Goal: Information Seeking & Learning: Learn about a topic

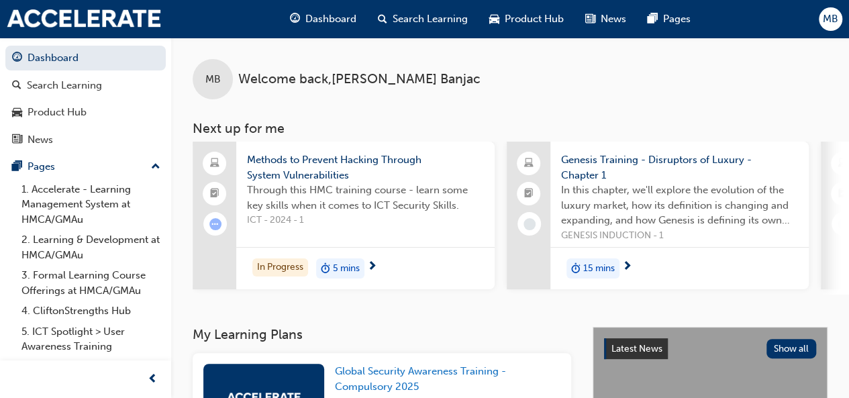
click at [349, 266] on span "5 mins" at bounding box center [346, 268] width 27 height 15
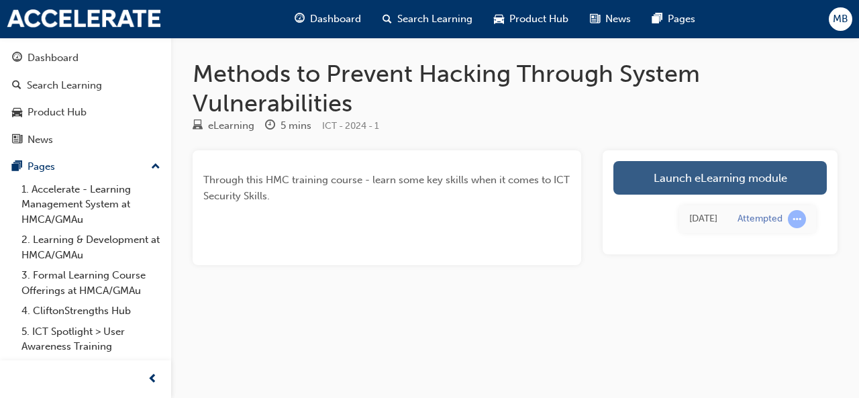
click at [738, 162] on link "Launch eLearning module" at bounding box center [720, 178] width 213 height 34
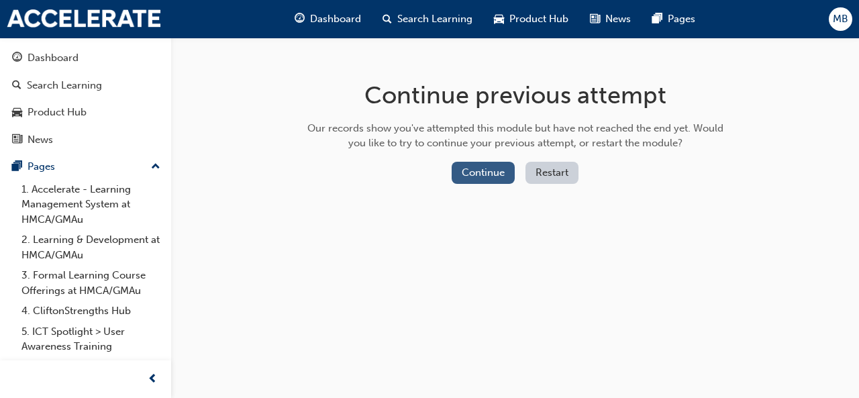
click at [490, 170] on button "Continue" at bounding box center [483, 173] width 63 height 22
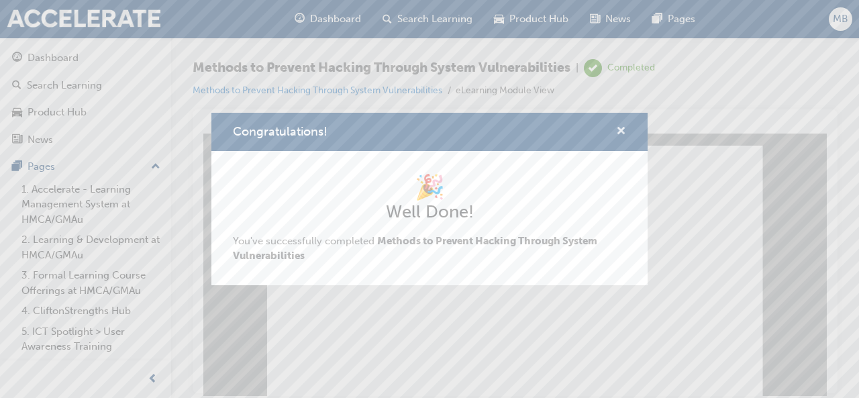
click at [618, 135] on span "cross-icon" at bounding box center [621, 132] width 10 height 12
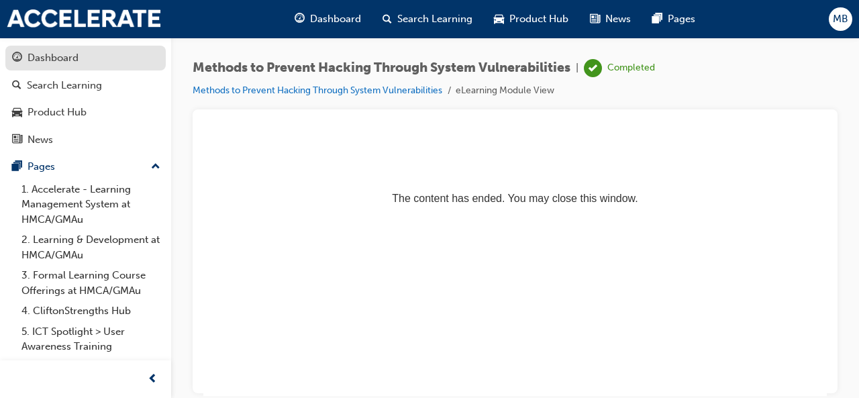
click at [72, 55] on div "Dashboard" at bounding box center [53, 57] width 51 height 15
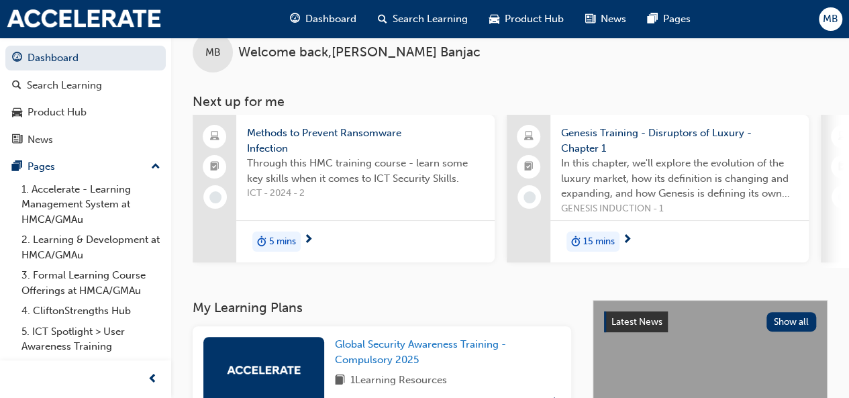
scroll to position [25, 0]
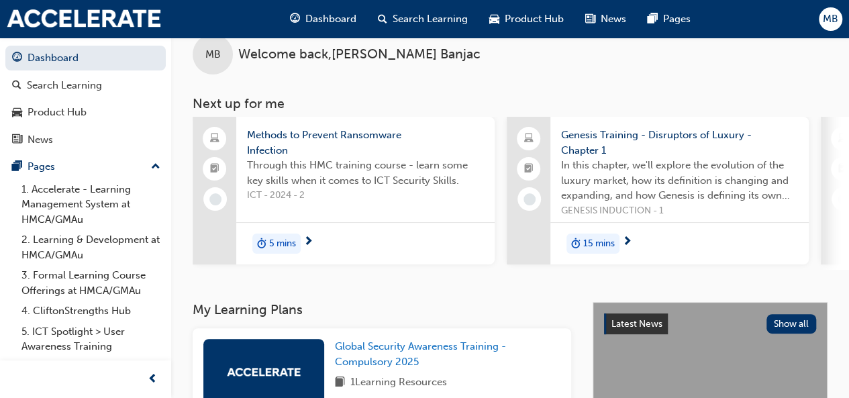
click at [289, 241] on span "5 mins" at bounding box center [282, 243] width 27 height 15
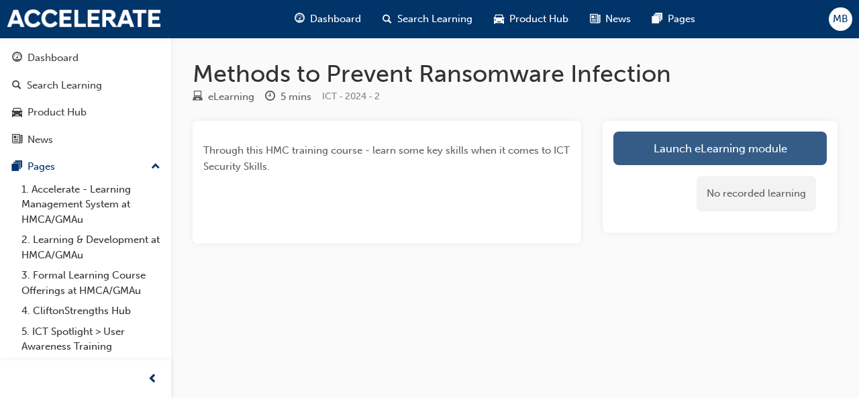
click at [712, 146] on link "Launch eLearning module" at bounding box center [720, 149] width 213 height 34
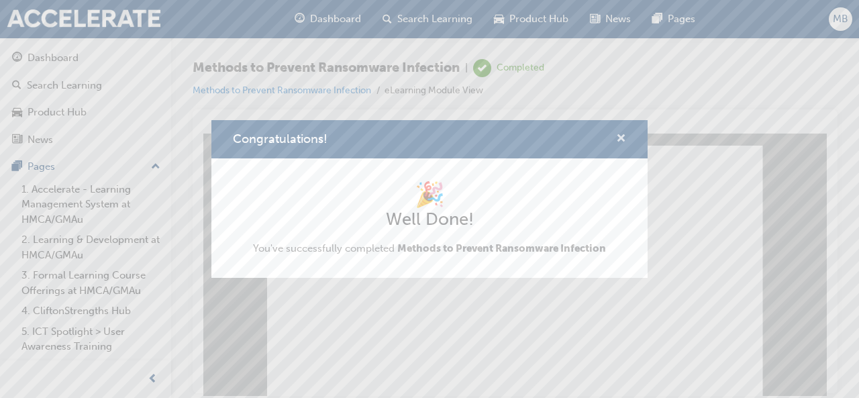
click at [620, 144] on span "cross-icon" at bounding box center [621, 140] width 10 height 12
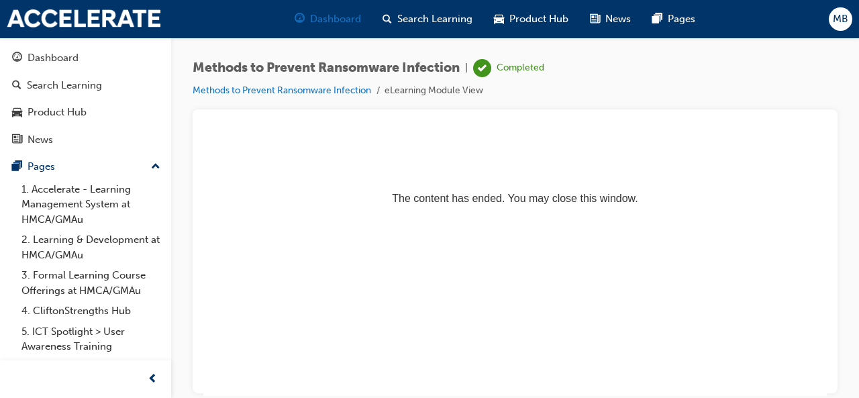
click at [335, 23] on span "Dashboard" at bounding box center [335, 18] width 51 height 15
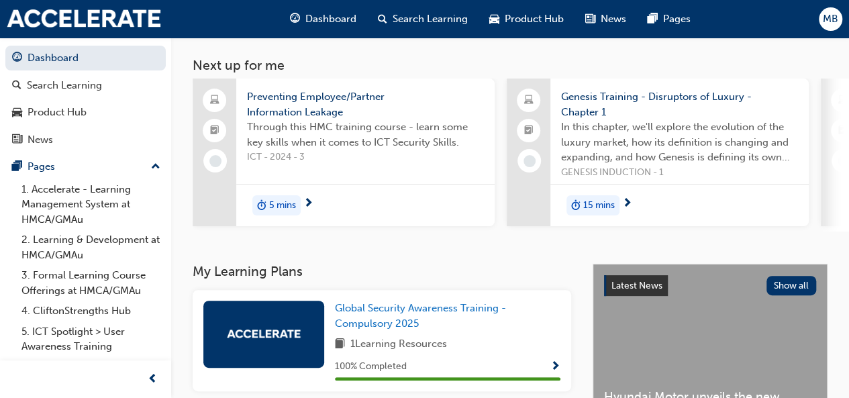
scroll to position [63, 0]
click at [284, 208] on span "5 mins" at bounding box center [282, 205] width 27 height 15
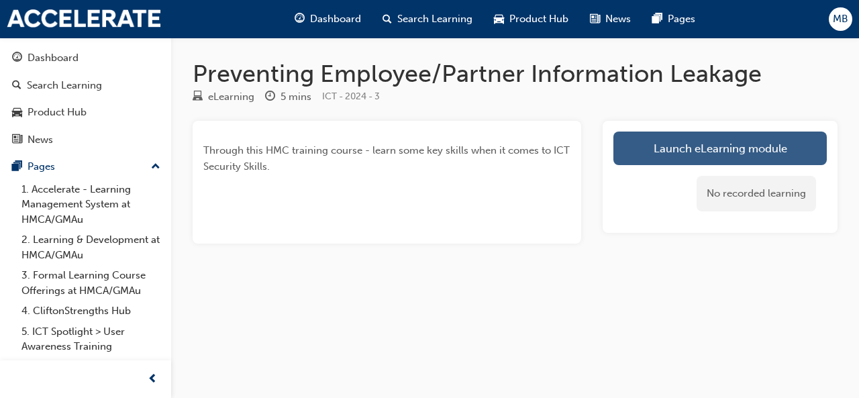
click at [745, 144] on link "Launch eLearning module" at bounding box center [720, 149] width 213 height 34
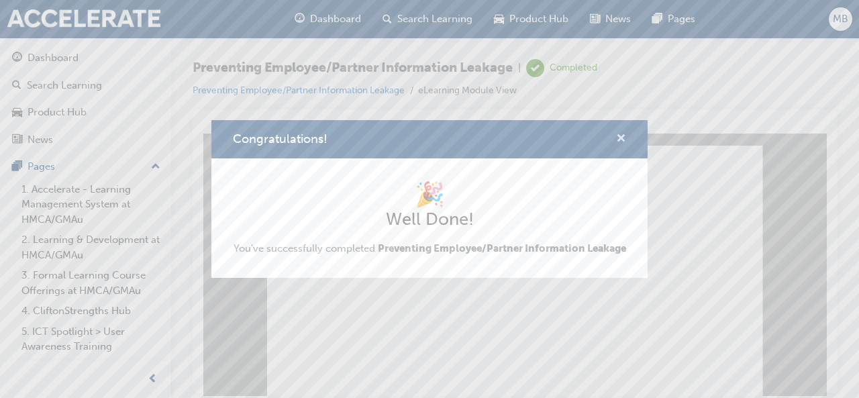
click at [622, 134] on span "cross-icon" at bounding box center [621, 140] width 10 height 12
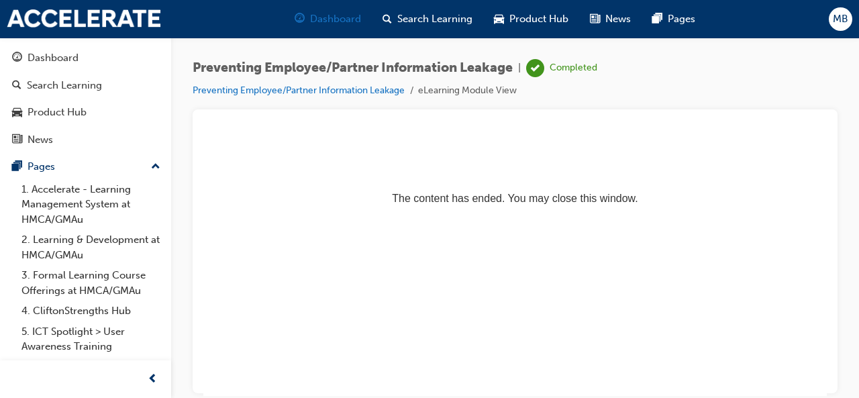
click at [335, 21] on span "Dashboard" at bounding box center [335, 18] width 51 height 15
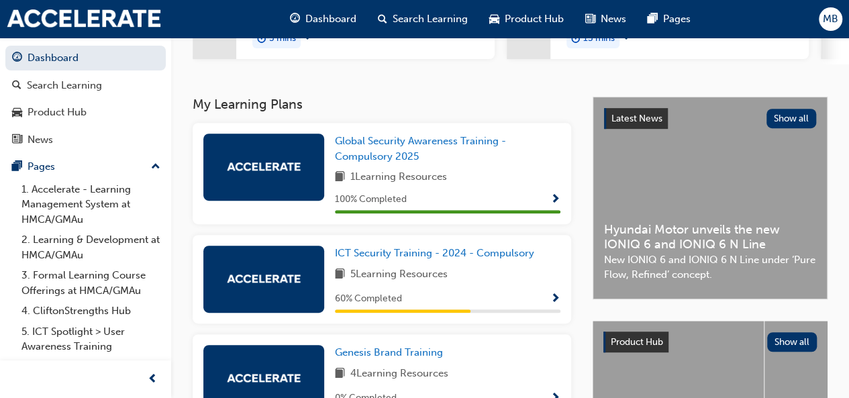
scroll to position [233, 0]
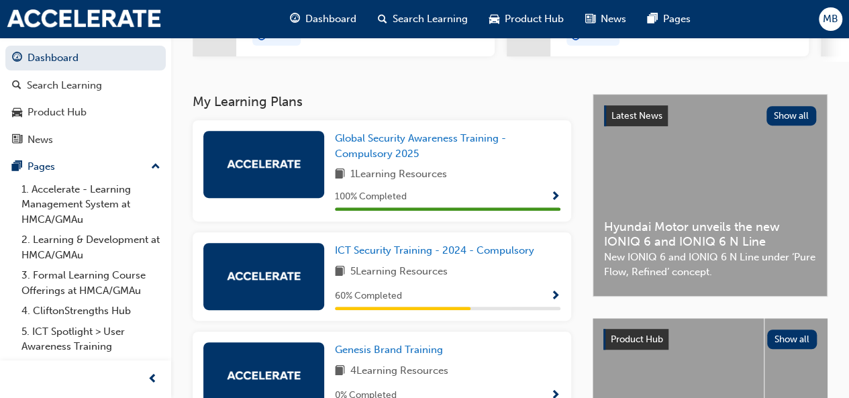
click at [558, 301] on span "Show Progress" at bounding box center [555, 297] width 10 height 12
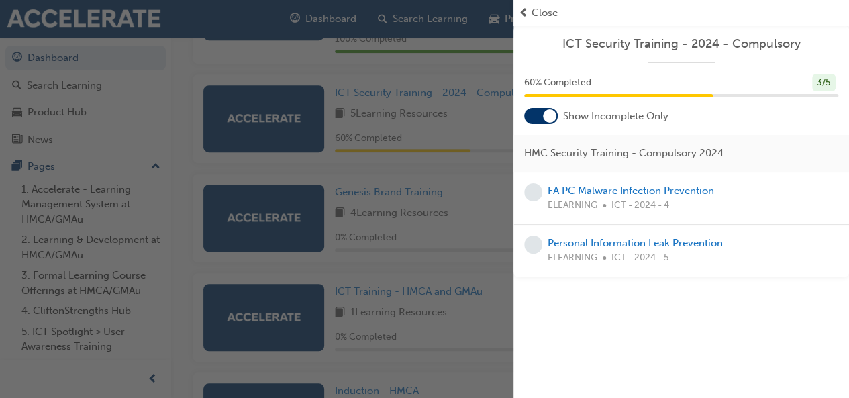
scroll to position [393, 0]
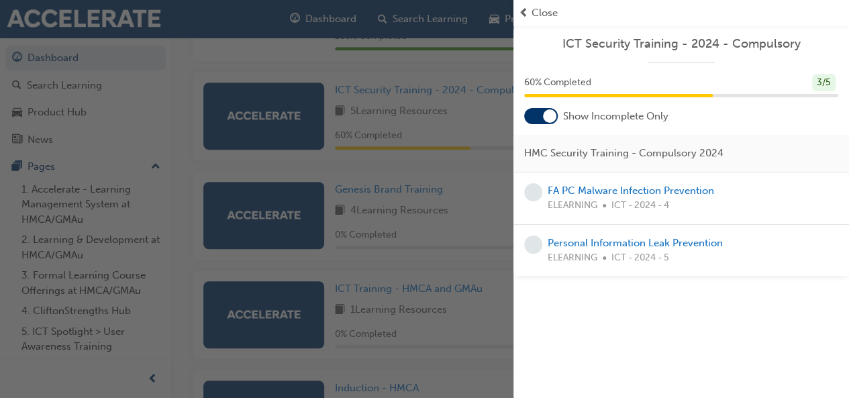
click at [547, 117] on div at bounding box center [549, 115] width 13 height 13
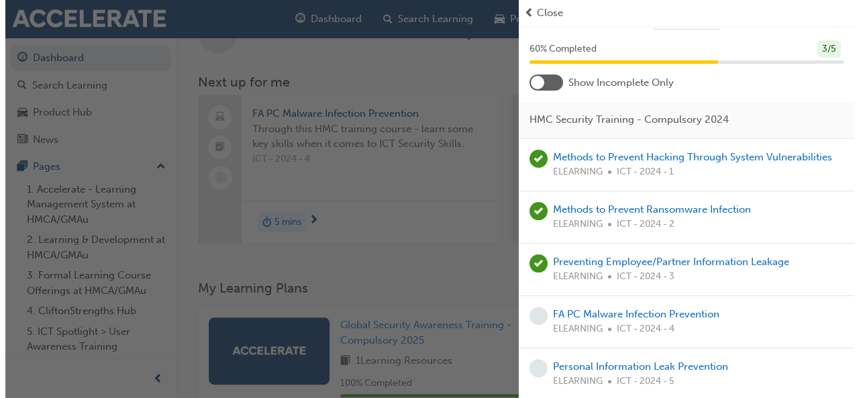
scroll to position [0, 0]
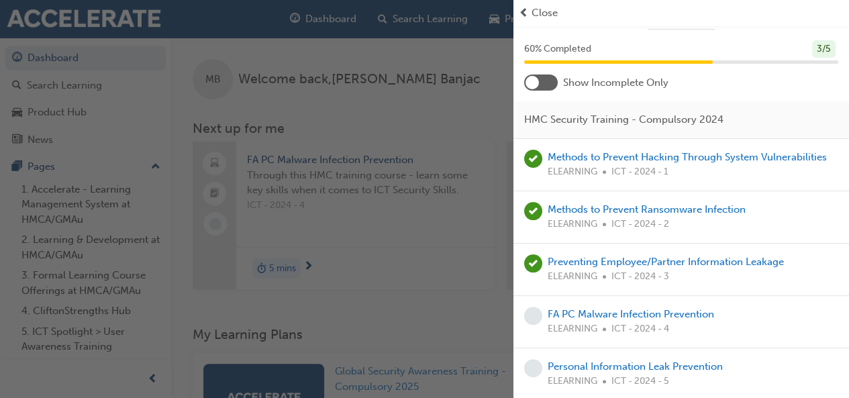
click at [470, 66] on div "button" at bounding box center [256, 199] width 513 height 398
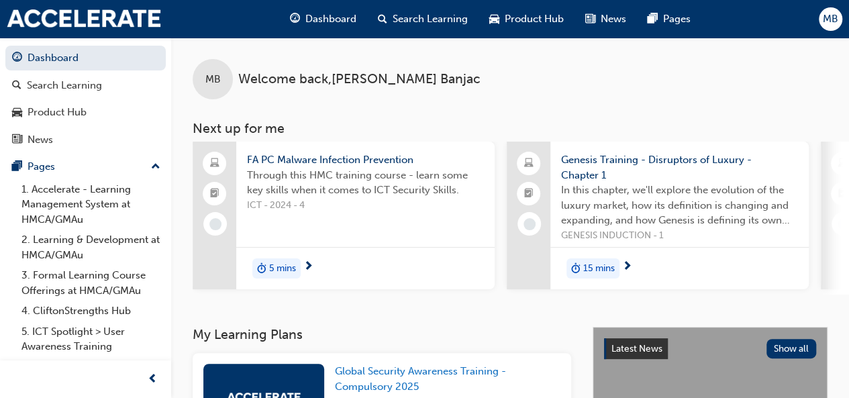
click at [291, 260] on div "5 mins" at bounding box center [276, 268] width 48 height 20
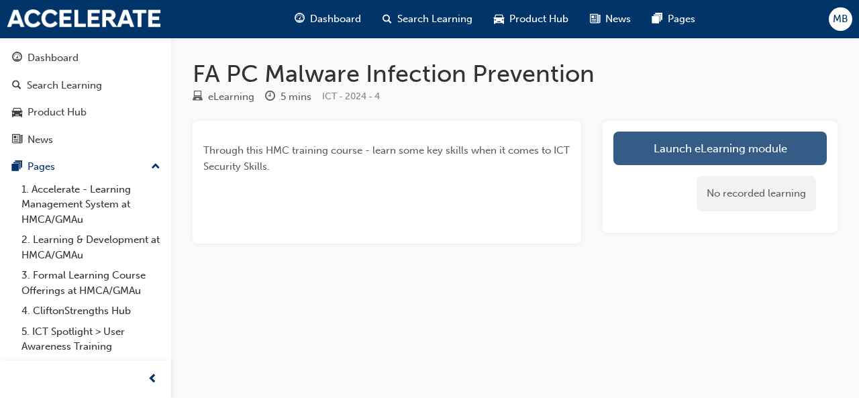
click at [721, 154] on link "Launch eLearning module" at bounding box center [720, 149] width 213 height 34
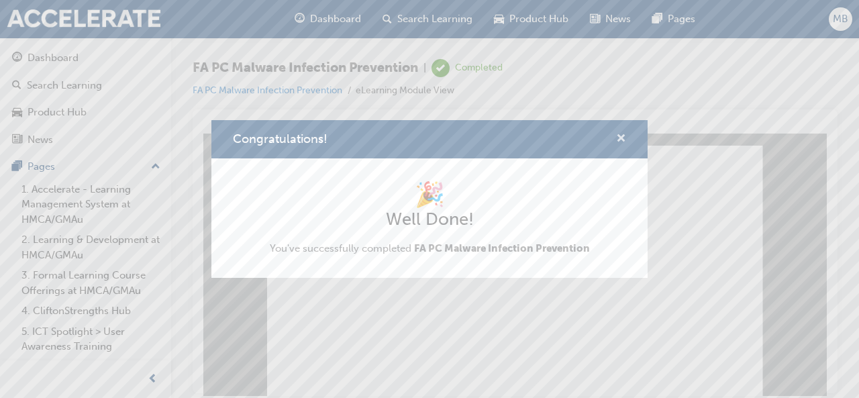
click at [620, 138] on span "cross-icon" at bounding box center [621, 140] width 10 height 12
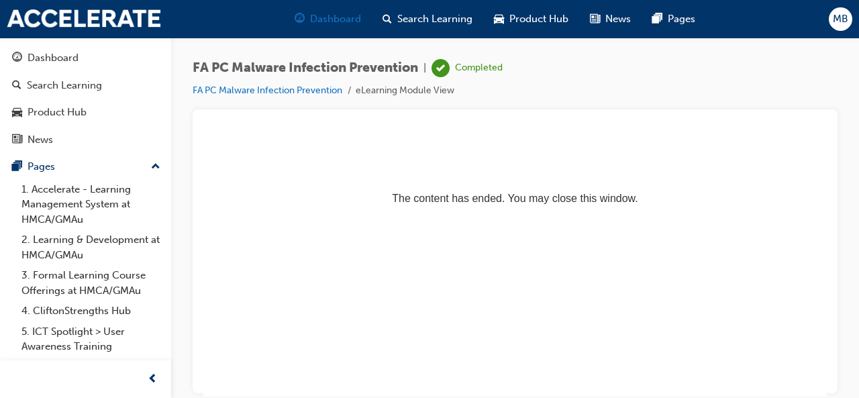
click at [334, 19] on span "Dashboard" at bounding box center [335, 18] width 51 height 15
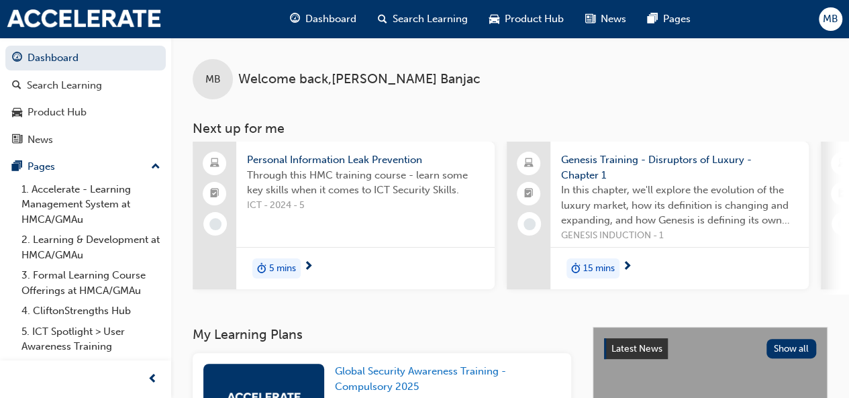
click at [279, 270] on span "5 mins" at bounding box center [282, 268] width 27 height 15
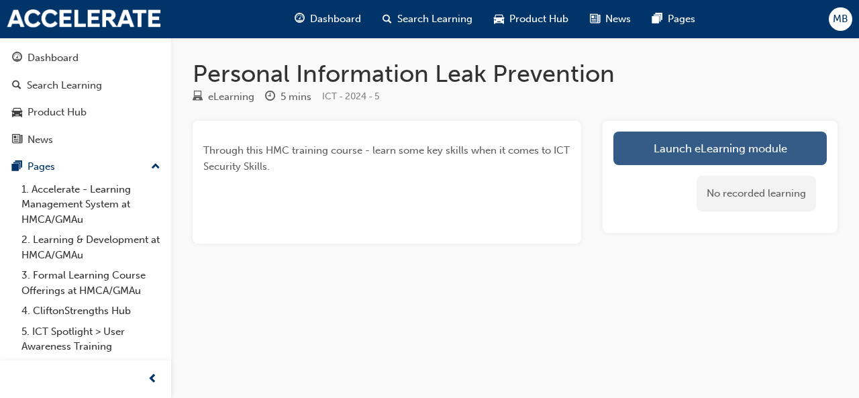
click at [687, 153] on link "Launch eLearning module" at bounding box center [720, 149] width 213 height 34
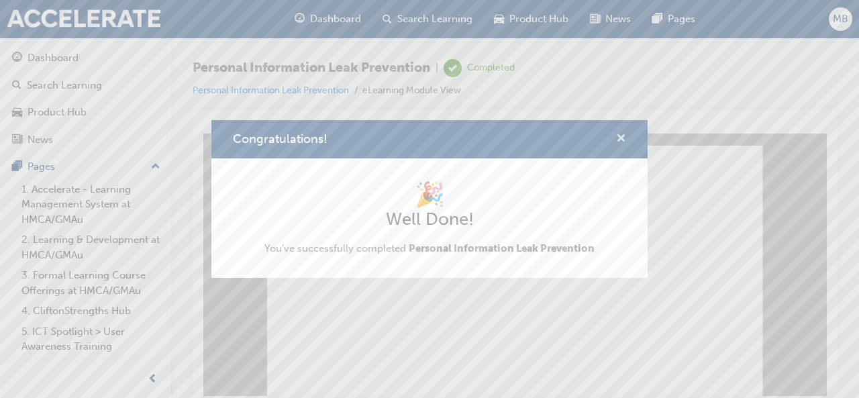
click at [622, 135] on span "cross-icon" at bounding box center [621, 140] width 10 height 12
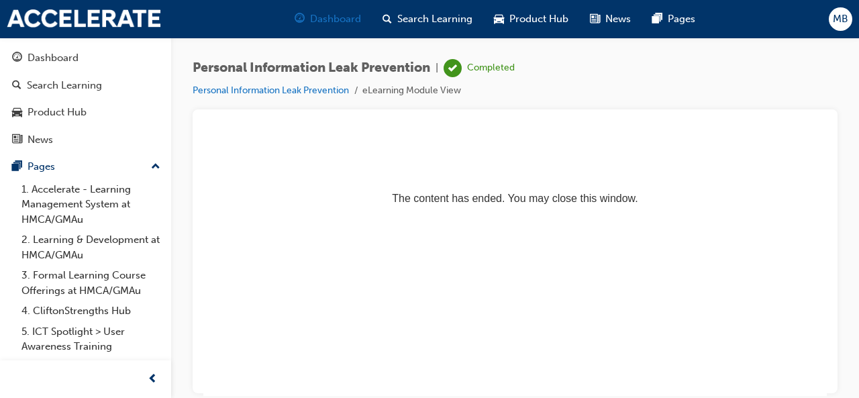
click at [351, 20] on span "Dashboard" at bounding box center [335, 18] width 51 height 15
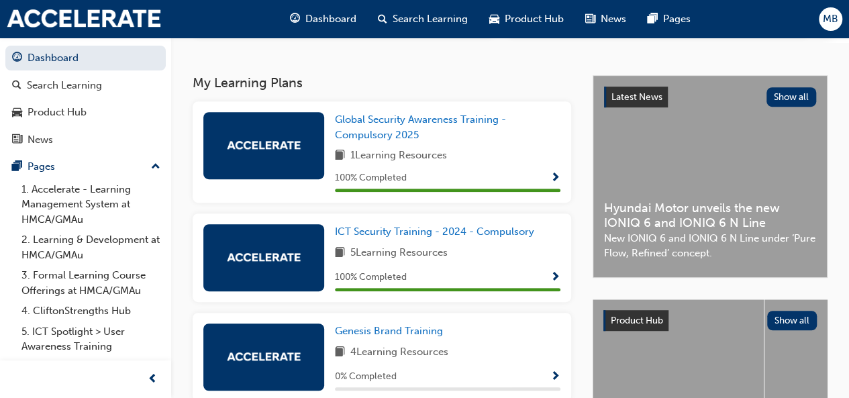
scroll to position [277, 0]
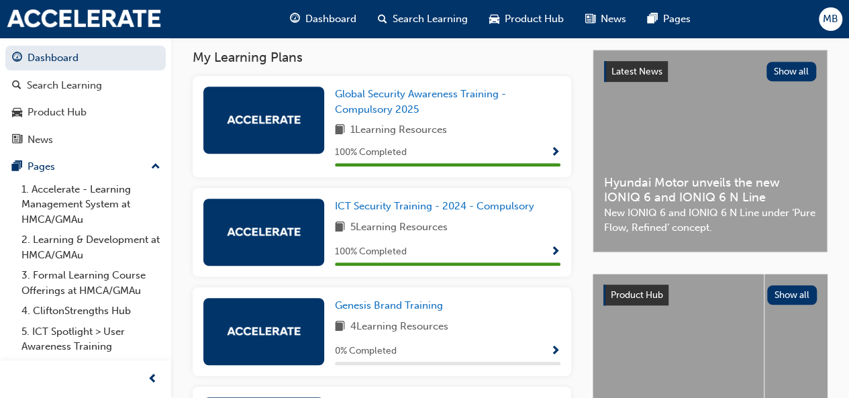
click at [554, 250] on span "Show Progress" at bounding box center [555, 252] width 10 height 12
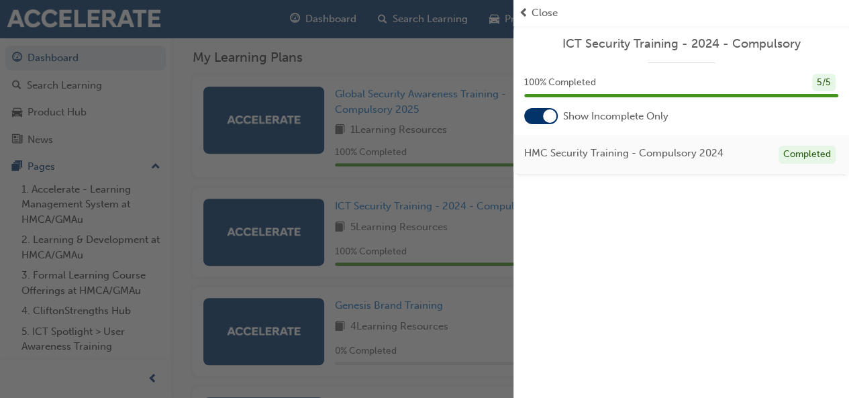
click at [524, 5] on span "prev-icon" at bounding box center [524, 12] width 10 height 15
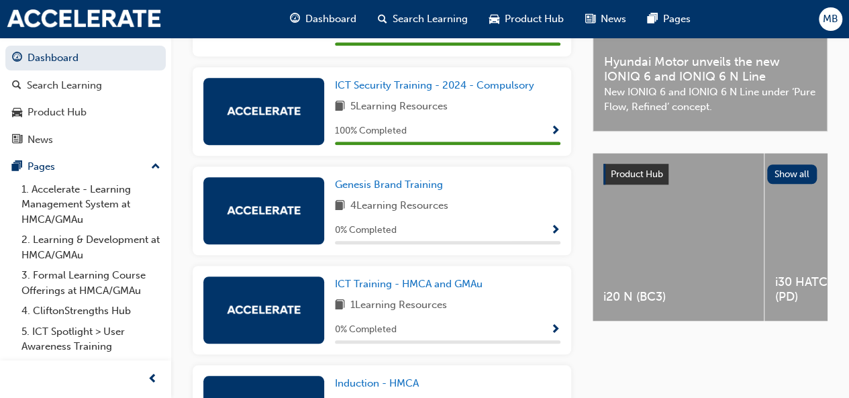
scroll to position [399, 0]
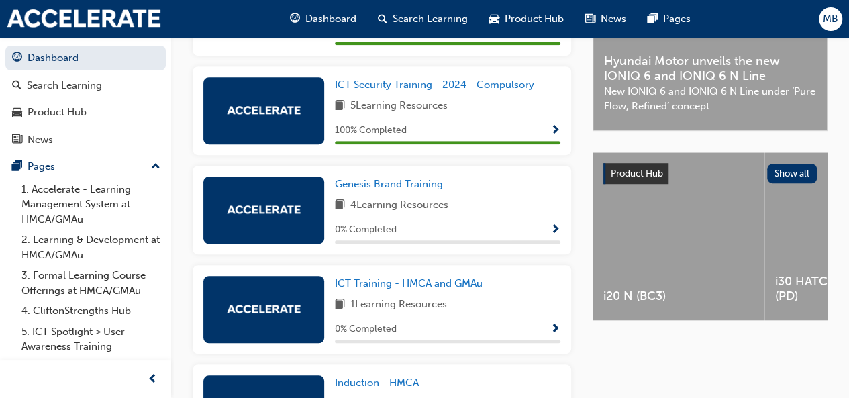
click at [560, 229] on span "Show Progress" at bounding box center [555, 230] width 10 height 12
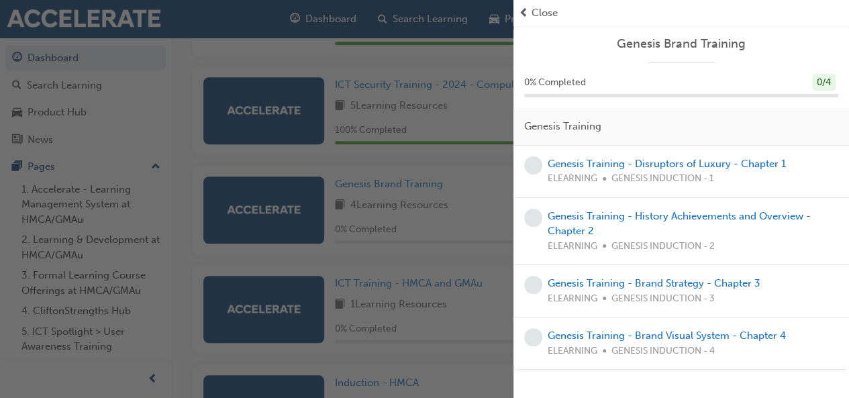
click at [530, 10] on div "Close" at bounding box center [681, 12] width 325 height 15
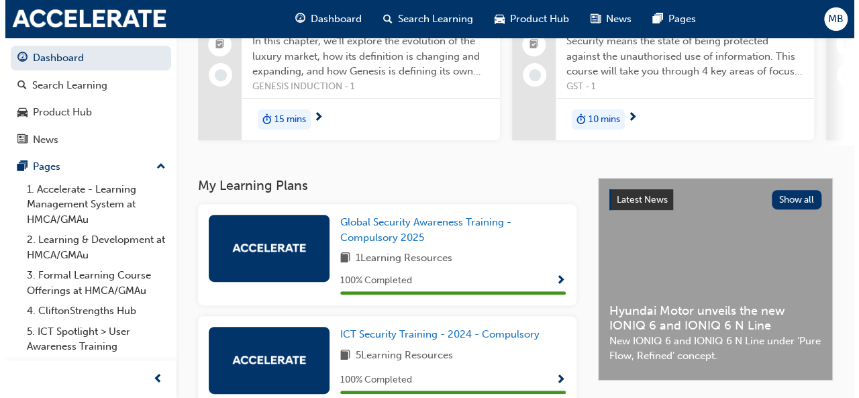
scroll to position [0, 0]
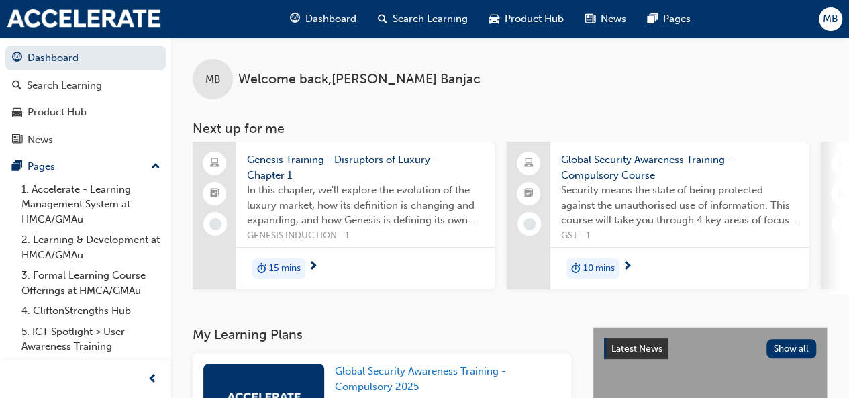
click at [286, 269] on span "15 mins" at bounding box center [285, 268] width 32 height 15
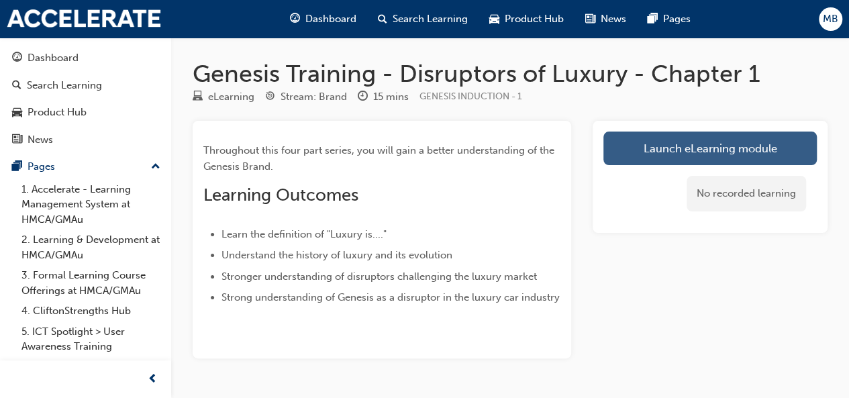
click at [721, 146] on link "Launch eLearning module" at bounding box center [709, 149] width 213 height 34
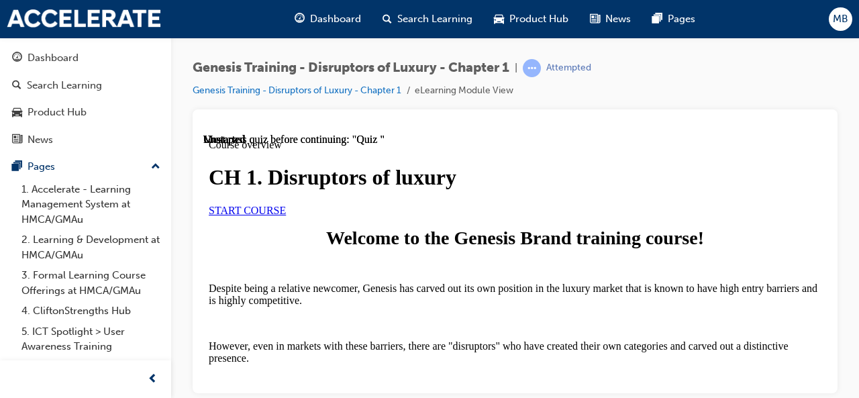
scroll to position [146, 0]
click at [286, 208] on link "START COURSE" at bounding box center [247, 209] width 77 height 11
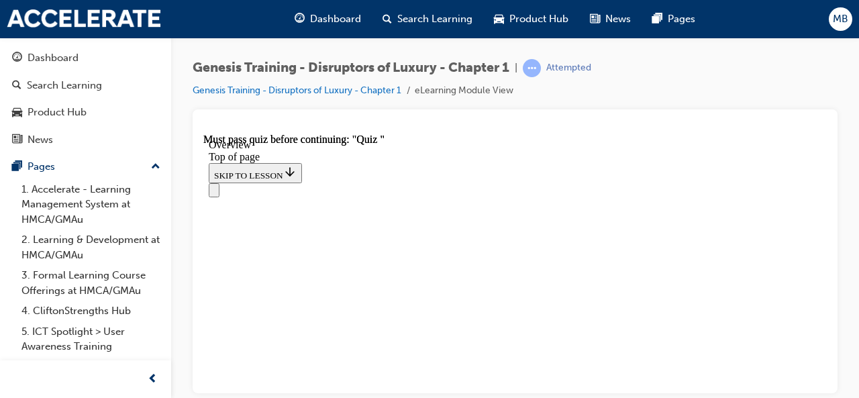
scroll to position [899, 0]
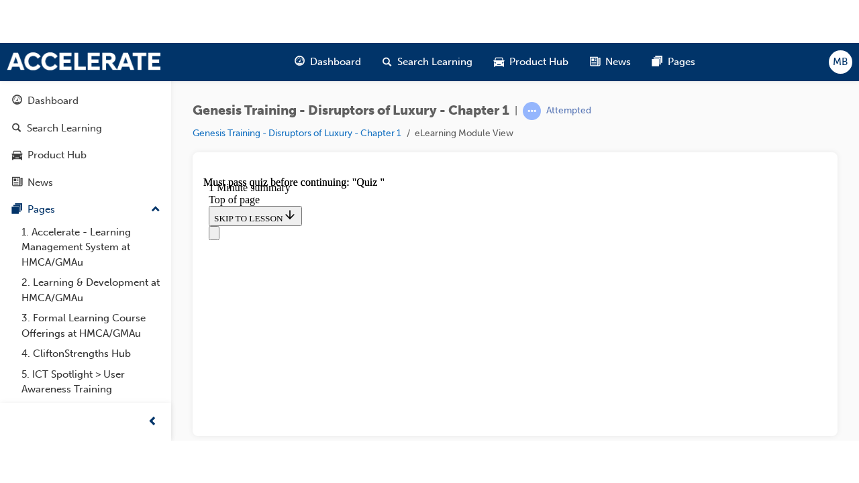
scroll to position [217, 0]
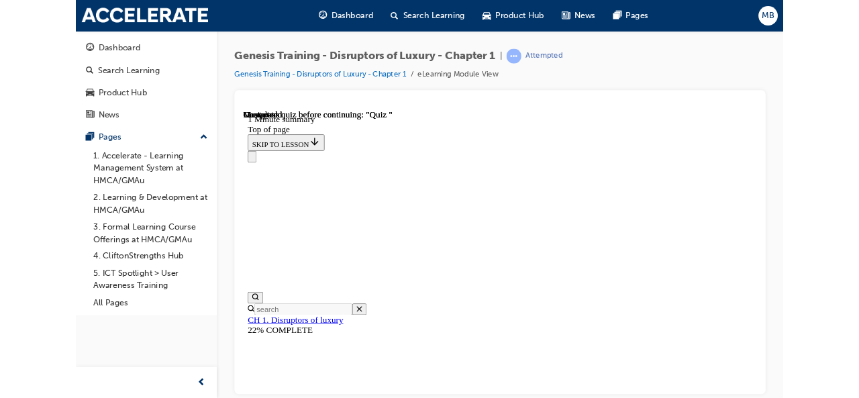
scroll to position [91, 0]
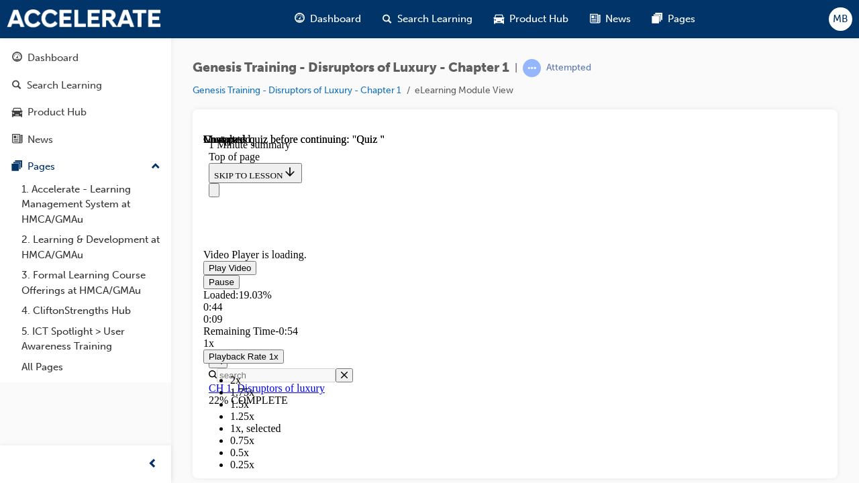
click at [362, 325] on div "Loaded : 37.32% 0:11 0:11" at bounding box center [515, 307] width 624 height 36
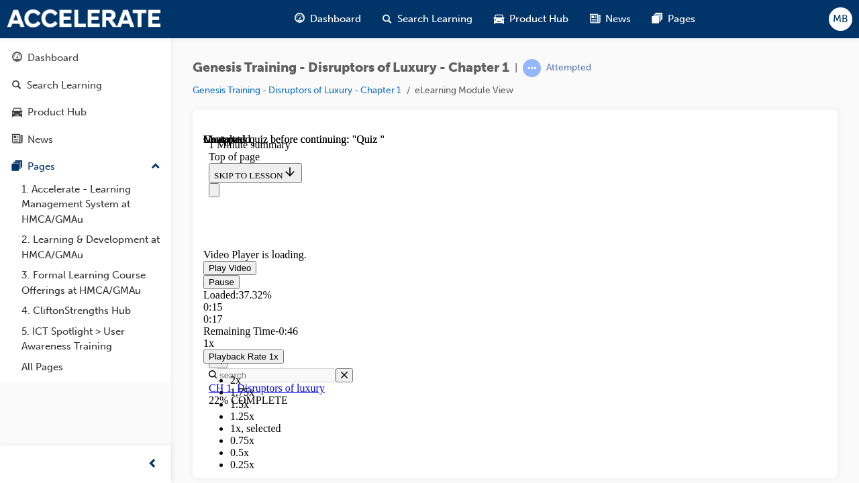
click at [405, 234] on video "Video player" at bounding box center [303, 183] width 201 height 101
click at [381, 313] on div "0:13" at bounding box center [515, 307] width 624 height 12
click at [209, 273] on span "Video player" at bounding box center [209, 267] width 0 height 10
click at [405, 234] on video "Video player" at bounding box center [303, 183] width 201 height 101
click at [209, 273] on span "Video player" at bounding box center [209, 267] width 0 height 10
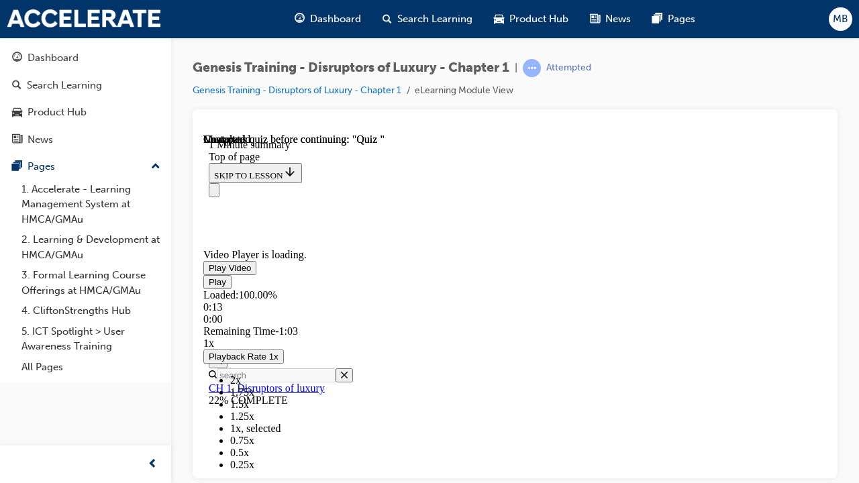
drag, startPoint x: 1019, startPoint y: 587, endPoint x: 1019, endPoint y: 528, distance: 58.4
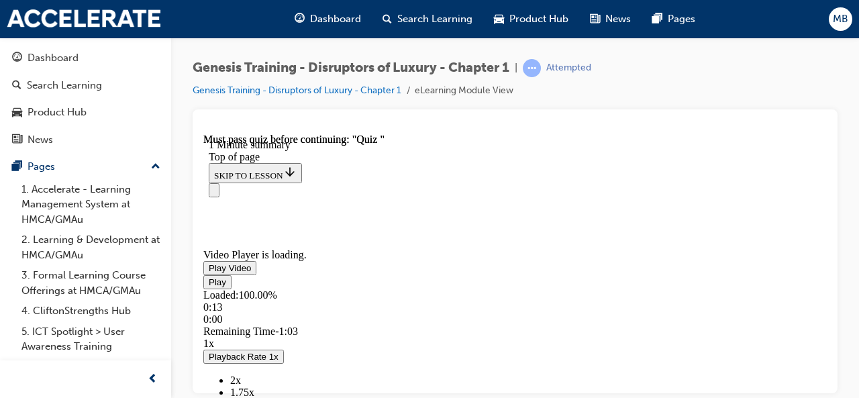
scroll to position [326, 0]
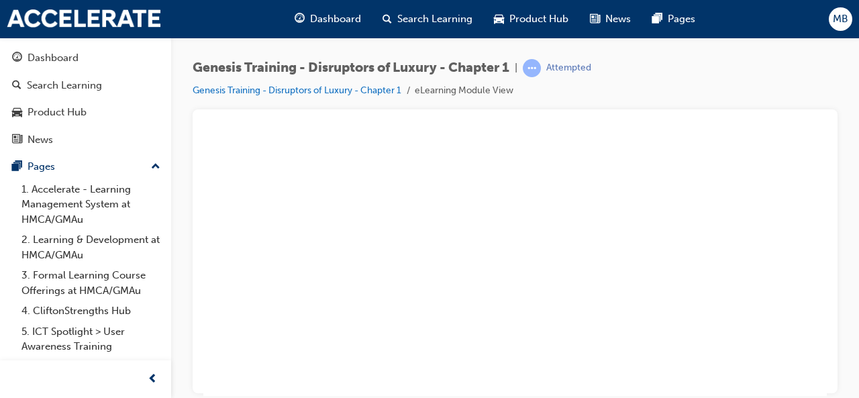
click at [399, 313] on button "Unzoom image" at bounding box center [515, 264] width 624 height 262
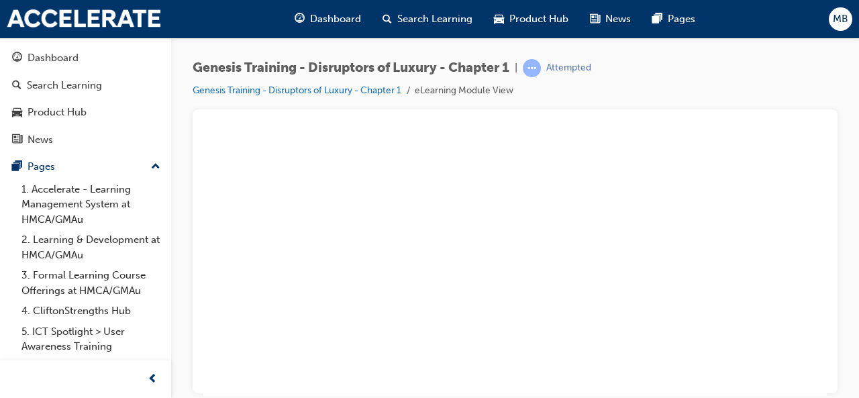
click at [629, 264] on button "Unzoom image" at bounding box center [515, 264] width 624 height 262
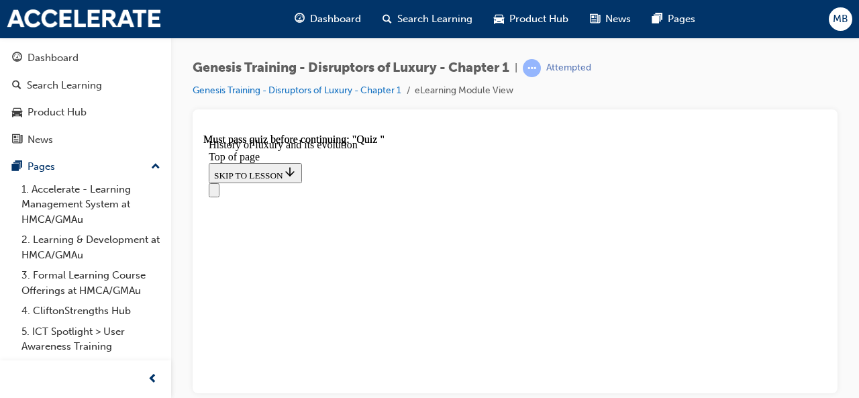
scroll to position [2015, 0]
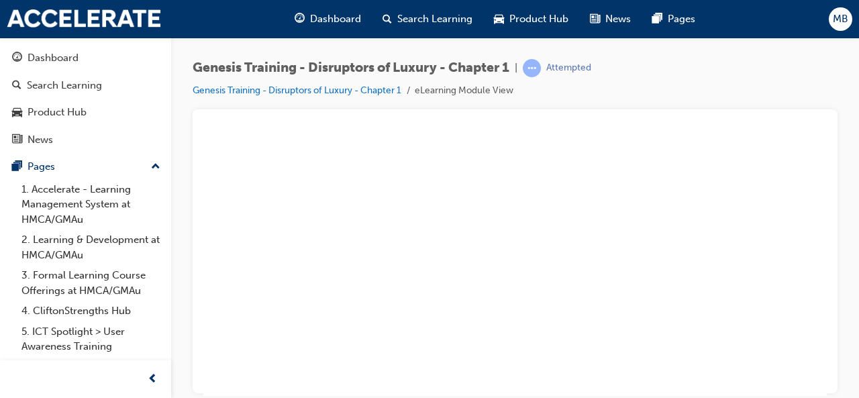
click at [669, 303] on button "Unzoom image" at bounding box center [515, 264] width 624 height 262
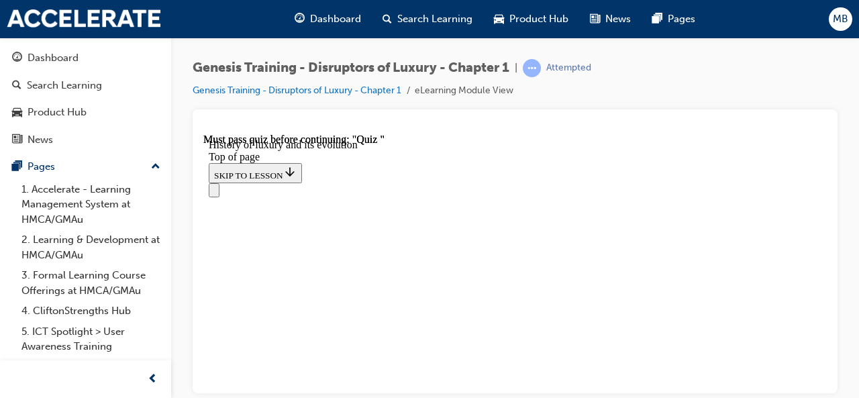
scroll to position [2031, 0]
drag, startPoint x: 593, startPoint y: 227, endPoint x: 614, endPoint y: 158, distance: 72.0
click at [614, 183] on div "Navigation menu" at bounding box center [515, 190] width 613 height 14
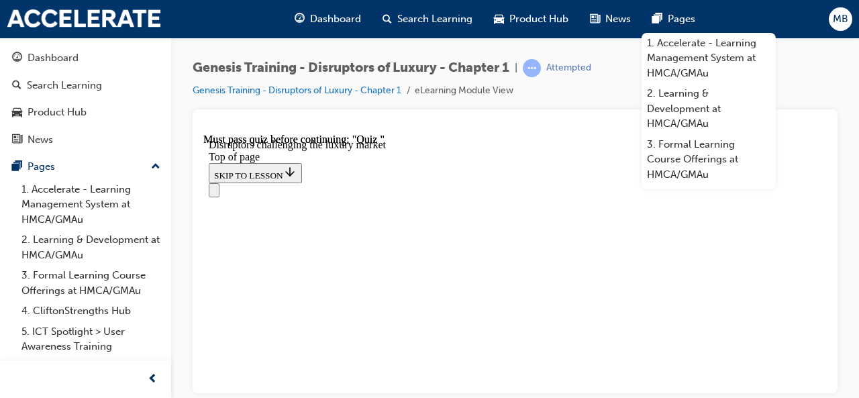
scroll to position [849, 0]
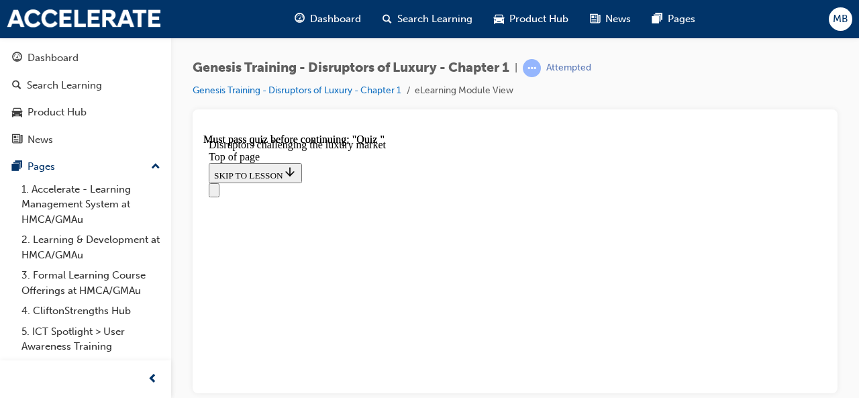
scroll to position [1665, 0]
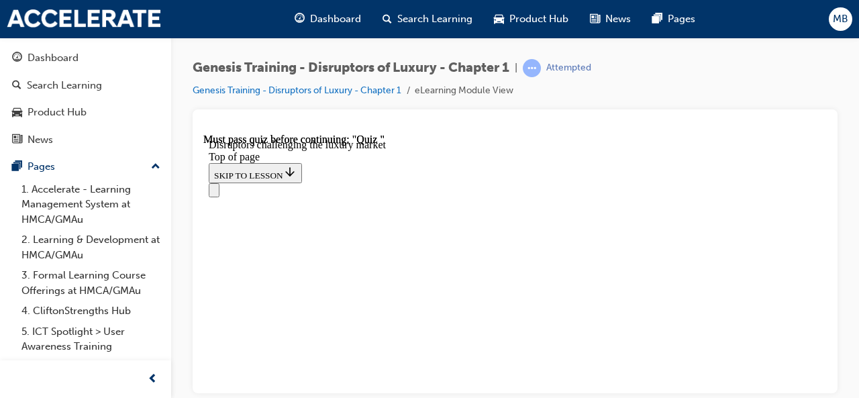
scroll to position [1720, 0]
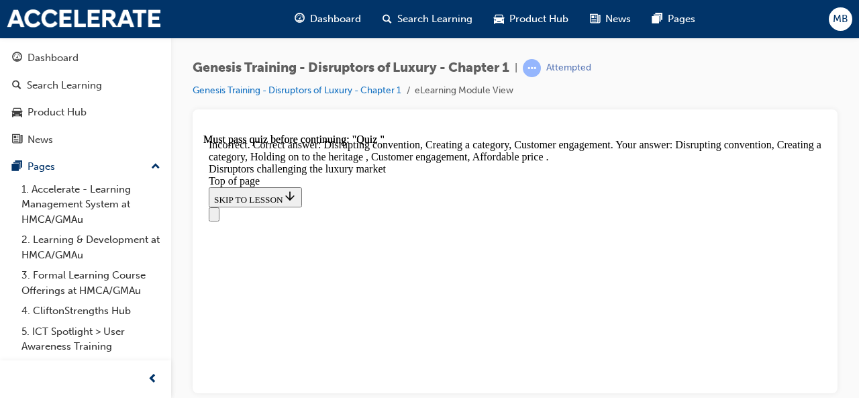
scroll to position [2028, 0]
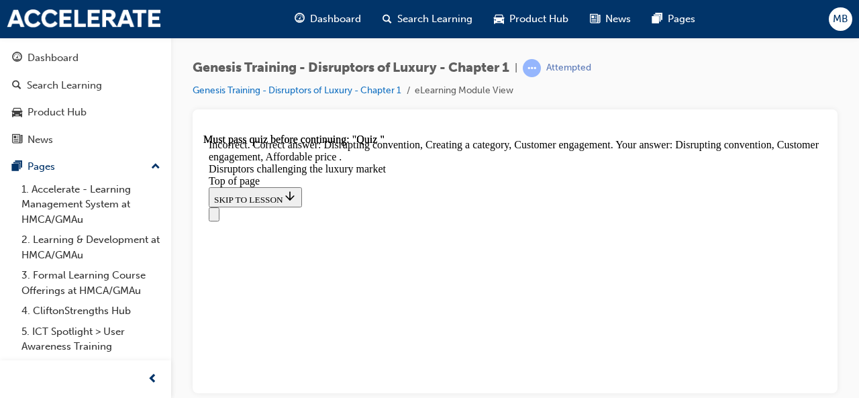
click at [340, 207] on div "Navigation menu" at bounding box center [515, 214] width 613 height 14
click at [339, 207] on div "Navigation menu" at bounding box center [515, 214] width 613 height 14
drag, startPoint x: 328, startPoint y: 162, endPoint x: 342, endPoint y: 162, distance: 14.1
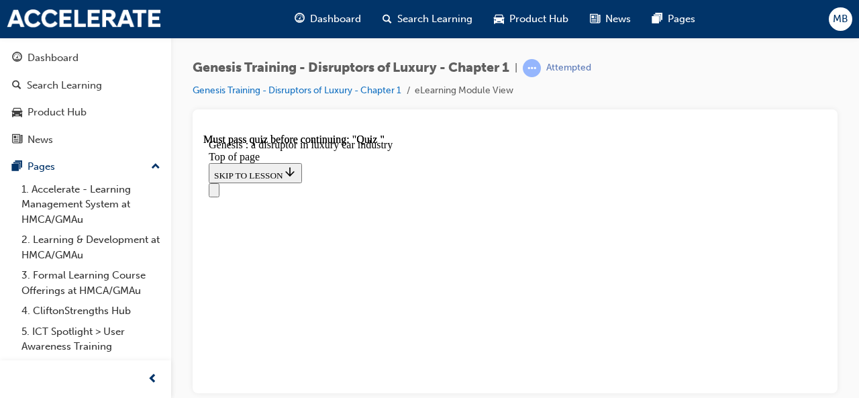
scroll to position [857, 0]
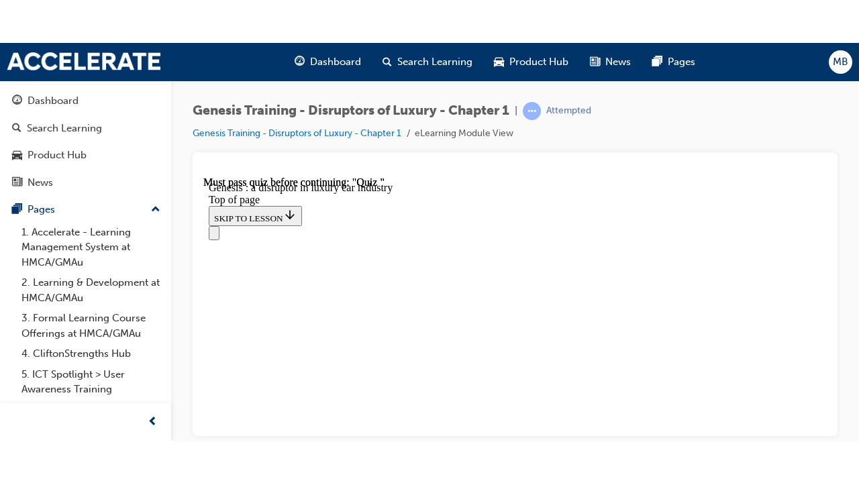
scroll to position [818, 0]
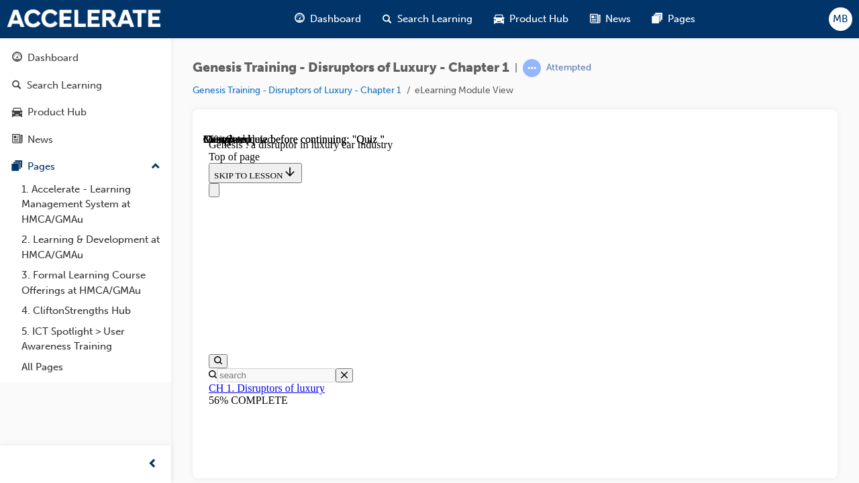
scroll to position [795, 0]
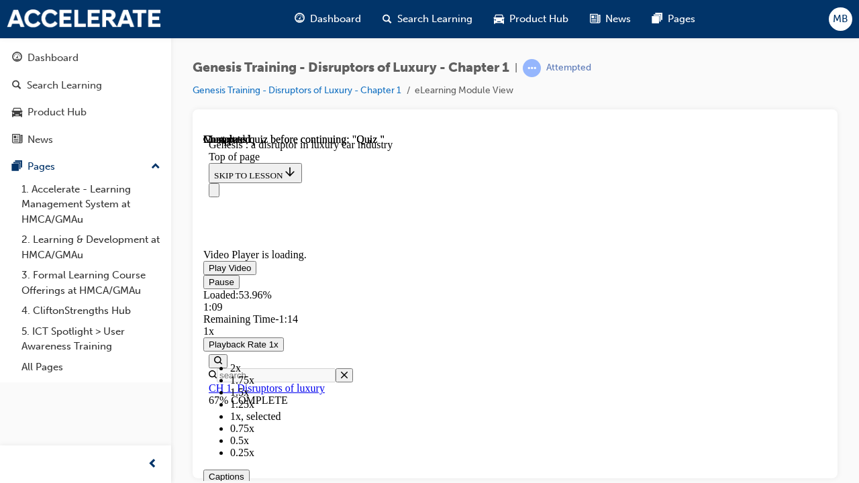
click at [405, 234] on video "Video player" at bounding box center [303, 183] width 201 height 101
